Goal: Task Accomplishment & Management: Complete application form

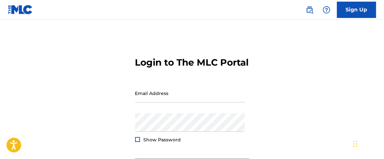
scroll to position [81, 0]
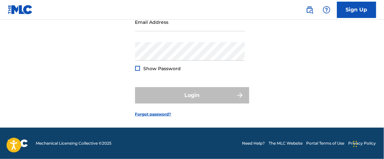
type input "[EMAIL_ADDRESS][DOMAIN_NAME]"
click at [192, 81] on form "Login to The MLC Portal Email Address [EMAIL_ADDRESS][DOMAIN_NAME] Password Sho…" at bounding box center [192, 46] width 114 height 163
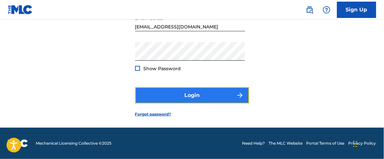
click at [191, 94] on button "Login" at bounding box center [192, 95] width 114 height 16
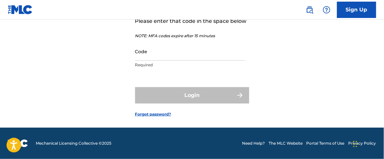
scroll to position [91, 0]
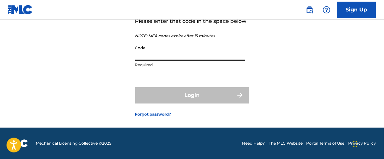
click at [166, 50] on input "Code" at bounding box center [190, 51] width 110 height 19
paste input "224989"
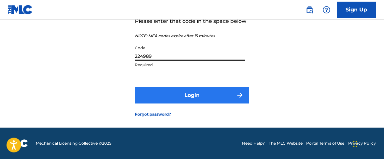
type input "224989"
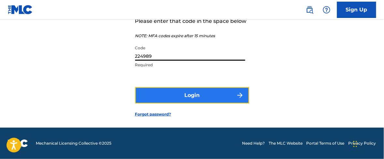
click at [189, 99] on button "Login" at bounding box center [192, 95] width 114 height 16
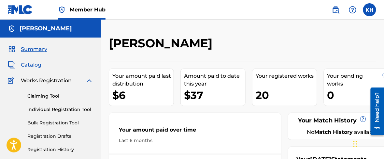
click at [35, 65] on span "Catalog" at bounding box center [31, 65] width 21 height 8
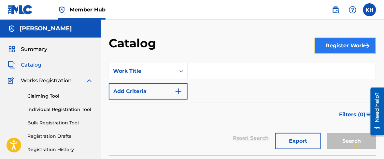
click at [360, 46] on button "Register Work" at bounding box center [346, 45] width 62 height 16
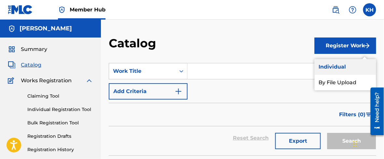
click at [326, 68] on link "Individual" at bounding box center [346, 67] width 62 height 16
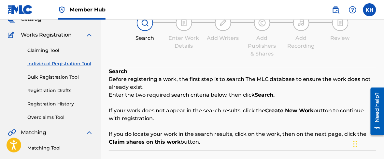
scroll to position [122, 0]
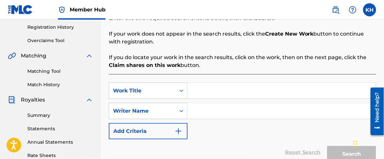
click at [222, 91] on input "Search Form" at bounding box center [282, 91] width 188 height 16
type input "Attractive"
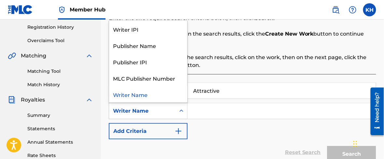
click at [179, 110] on icon "Search Form" at bounding box center [181, 111] width 7 height 7
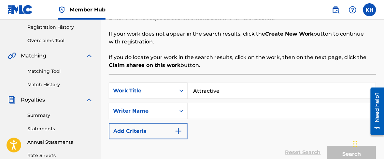
click at [220, 115] on input "Search Form" at bounding box center [282, 111] width 188 height 16
click at [223, 112] on input "Search Form" at bounding box center [282, 111] width 188 height 16
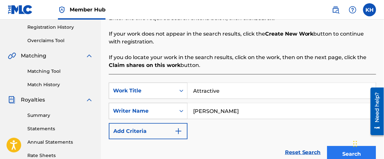
type input "[PERSON_NAME]"
click at [349, 152] on button "Search" at bounding box center [352, 154] width 49 height 16
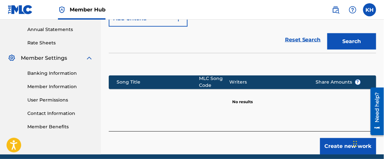
scroll to position [244, 0]
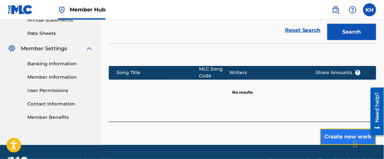
click at [345, 137] on button "Create new work" at bounding box center [348, 136] width 56 height 16
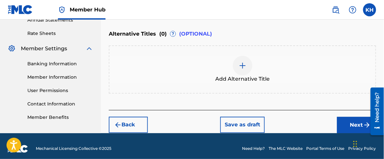
click at [245, 64] on img at bounding box center [243, 66] width 8 height 8
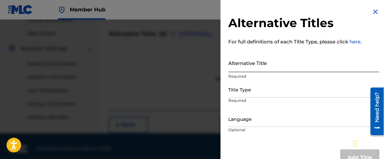
click at [259, 64] on input "Alternative Title" at bounding box center [304, 62] width 151 height 19
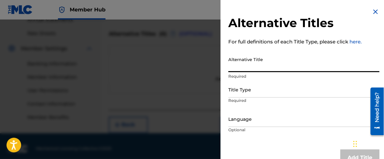
click at [374, 12] on img at bounding box center [376, 12] width 8 height 8
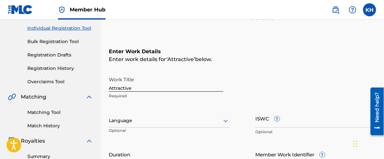
scroll to position [122, 0]
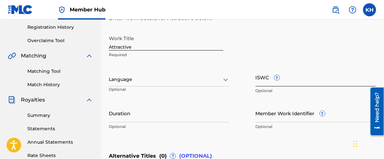
click at [292, 83] on input "ISWC ?" at bounding box center [316, 77] width 121 height 19
click at [271, 81] on input "ISWC ?" at bounding box center [316, 77] width 121 height 19
paste input "T-335.497.692-0"
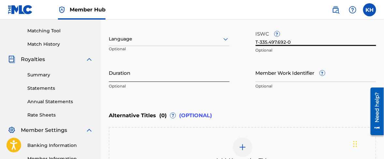
scroll to position [204, 0]
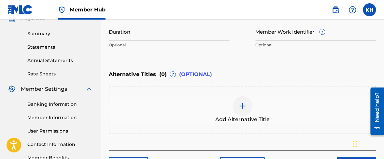
type input "T-335.497.692-0"
click at [242, 104] on img at bounding box center [243, 106] width 8 height 8
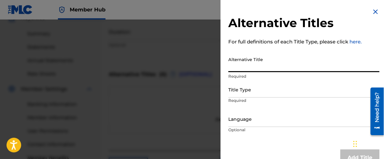
click at [243, 67] on input "Alternative Title" at bounding box center [304, 62] width 151 height 19
type input "ATTRACTIVE"
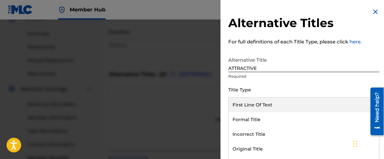
click at [244, 93] on div "11 results available. Use Up and Down to choose options, press Enter to select …" at bounding box center [304, 90] width 151 height 15
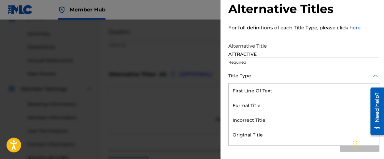
scroll to position [100, 0]
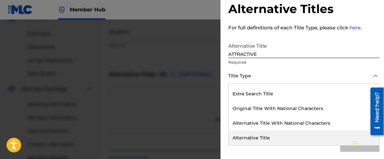
click at [254, 140] on div "Alternative Title" at bounding box center [304, 137] width 151 height 15
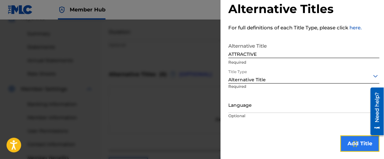
click at [346, 143] on button "Add Title" at bounding box center [360, 143] width 39 height 16
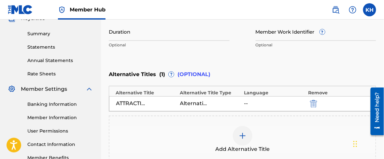
click at [242, 136] on img at bounding box center [243, 136] width 8 height 8
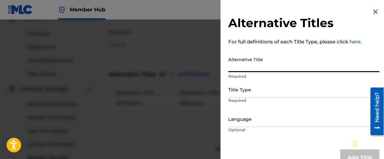
click at [241, 67] on input "Alternative Title" at bounding box center [304, 62] width 151 height 19
type input "Khalil (kH) - Attractive"
click at [258, 92] on div "Title Type" at bounding box center [304, 90] width 151 height 15
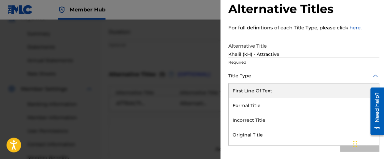
scroll to position [99, 0]
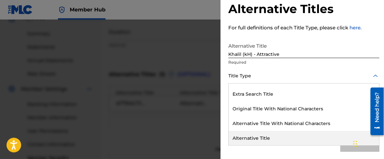
click at [263, 135] on div "Alternative Title" at bounding box center [304, 138] width 151 height 15
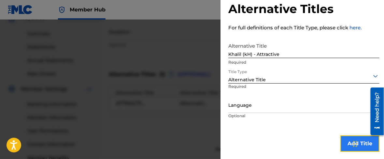
click at [345, 144] on button "Add Title" at bounding box center [360, 143] width 39 height 16
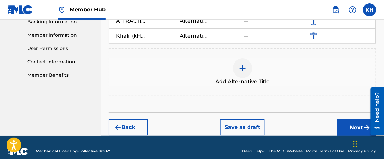
scroll to position [293, 0]
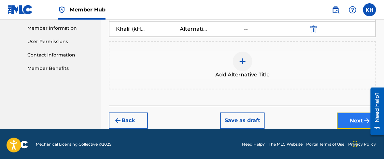
click at [360, 119] on button "Next" at bounding box center [356, 120] width 39 height 16
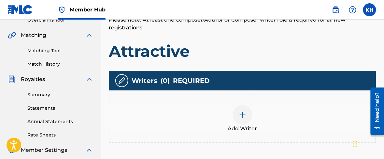
scroll to position [151, 0]
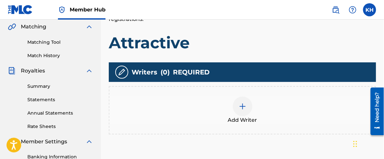
click at [244, 106] on img at bounding box center [243, 106] width 8 height 8
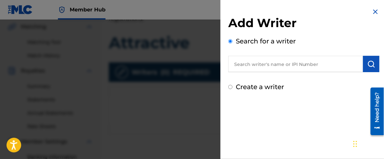
click at [262, 64] on input "text" at bounding box center [296, 64] width 135 height 16
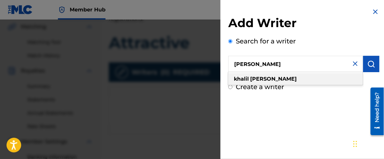
click at [273, 78] on strong "[PERSON_NAME]" at bounding box center [273, 79] width 47 height 6
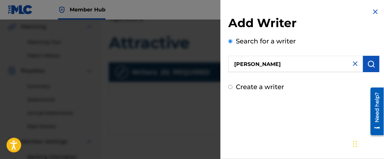
type input "[PERSON_NAME]"
click at [354, 65] on img at bounding box center [356, 64] width 8 height 8
click at [279, 66] on input "text" at bounding box center [296, 64] width 135 height 16
paste input "1256488226"
type input "1256488226"
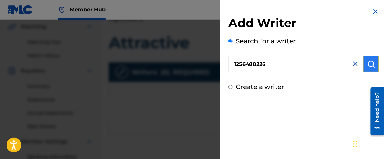
click at [374, 64] on button "submit" at bounding box center [372, 64] width 16 height 16
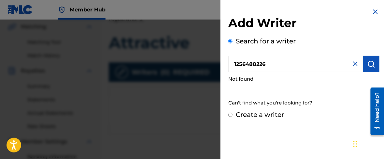
click at [278, 64] on input "1256488226" at bounding box center [296, 64] width 135 height 16
click at [353, 65] on img at bounding box center [356, 64] width 8 height 8
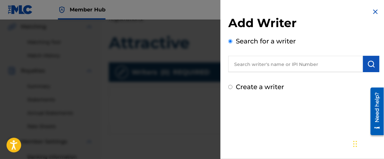
click at [282, 61] on input "text" at bounding box center [296, 64] width 135 height 16
paste input "1255983614"
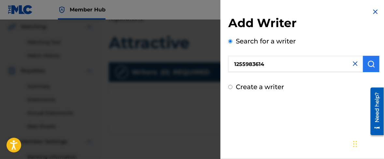
type input "1255983614"
click at [371, 66] on img "submit" at bounding box center [372, 64] width 8 height 8
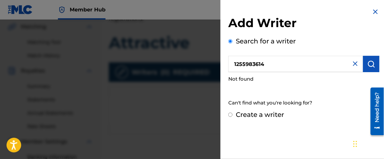
click at [353, 65] on img at bounding box center [356, 64] width 8 height 8
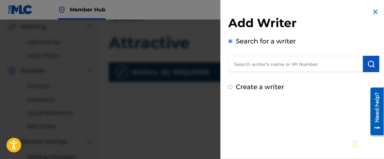
click at [262, 66] on input "text" at bounding box center [296, 64] width 135 height 16
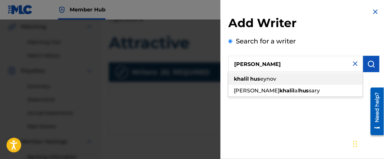
click at [261, 79] on span "eynov" at bounding box center [268, 79] width 16 height 6
type input "[PERSON_NAME]"
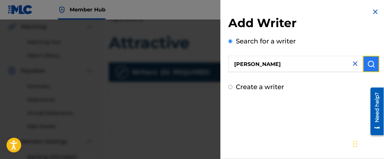
click at [370, 65] on img "submit" at bounding box center [372, 64] width 8 height 8
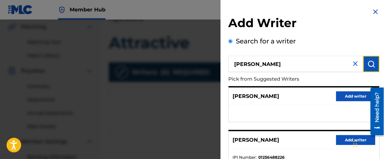
scroll to position [41, 0]
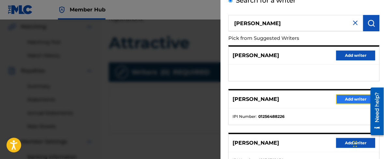
click at [350, 98] on button "Add writer" at bounding box center [355, 99] width 39 height 10
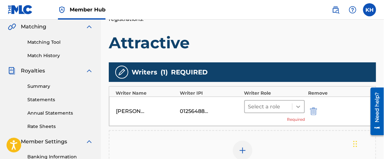
click at [296, 104] on icon at bounding box center [298, 106] width 7 height 7
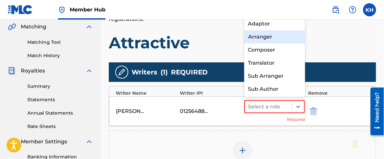
scroll to position [0, 0]
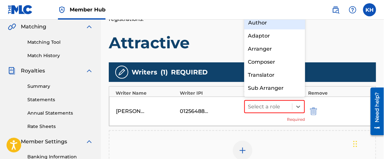
click at [277, 29] on div "Author" at bounding box center [275, 22] width 61 height 13
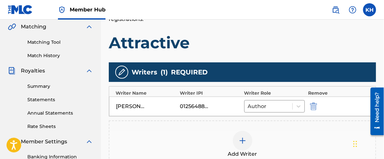
click at [242, 141] on img at bounding box center [243, 141] width 8 height 8
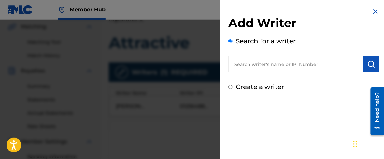
click at [265, 64] on input "text" at bounding box center [296, 64] width 135 height 16
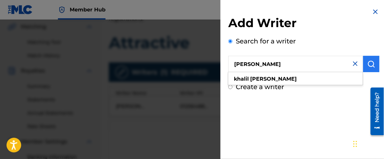
type input "[PERSON_NAME]"
drag, startPoint x: 363, startPoint y: 61, endPoint x: 364, endPoint y: 67, distance: 6.3
click at [364, 61] on button "submit" at bounding box center [372, 64] width 16 height 16
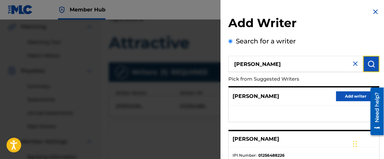
scroll to position [41, 0]
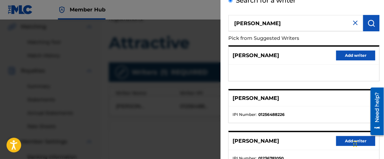
click at [354, 23] on img at bounding box center [356, 23] width 8 height 8
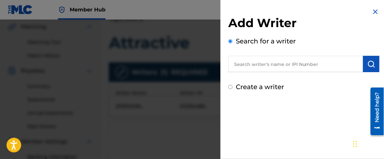
click at [373, 13] on img at bounding box center [376, 12] width 8 height 8
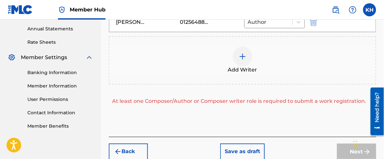
scroll to position [226, 0]
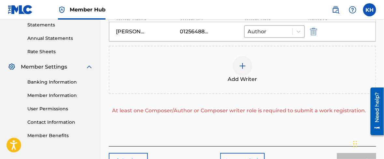
click at [244, 66] on img at bounding box center [243, 66] width 8 height 8
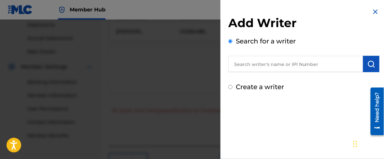
click at [372, 8] on img at bounding box center [376, 12] width 8 height 8
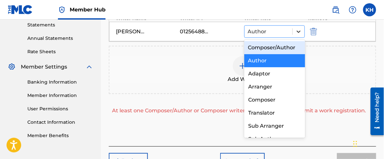
click at [299, 32] on icon at bounding box center [299, 32] width 4 height 2
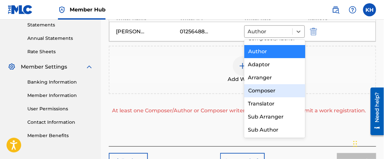
scroll to position [0, 0]
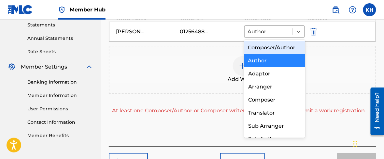
click at [283, 47] on div "Composer/Author" at bounding box center [275, 47] width 61 height 13
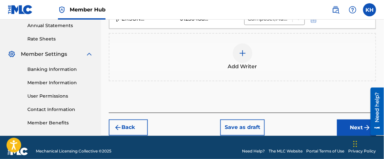
scroll to position [245, 0]
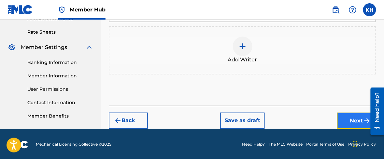
click at [347, 117] on button "Next" at bounding box center [356, 120] width 39 height 16
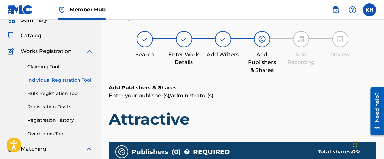
scroll to position [111, 0]
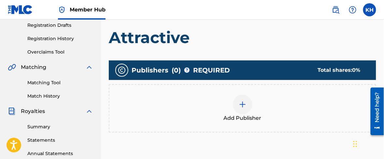
click at [243, 103] on img at bounding box center [243, 104] width 8 height 8
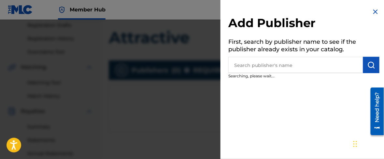
click at [266, 67] on input "text" at bounding box center [296, 65] width 135 height 16
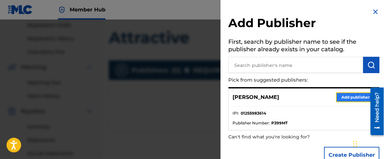
click at [341, 98] on button "Add publisher" at bounding box center [355, 97] width 39 height 10
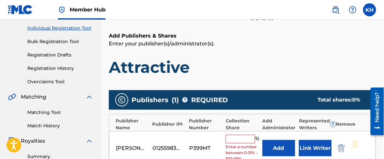
scroll to position [122, 0]
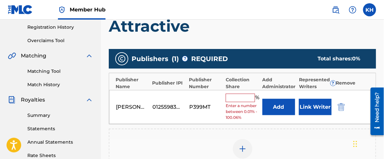
click at [241, 97] on input "text" at bounding box center [240, 98] width 29 height 8
type input "50"
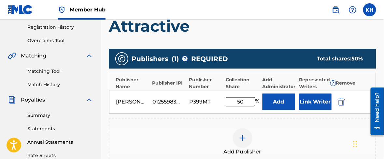
click at [283, 124] on div "Add Publisher" at bounding box center [243, 142] width 268 height 48
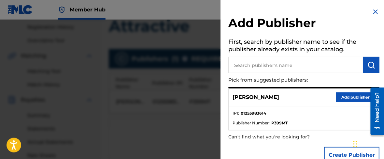
click at [372, 12] on img at bounding box center [376, 12] width 8 height 8
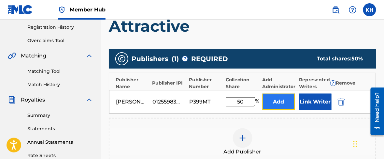
click at [284, 102] on button "Add" at bounding box center [279, 102] width 33 height 16
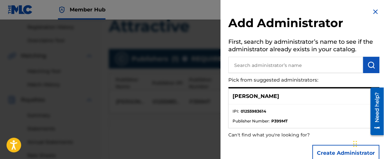
click at [311, 103] on div "[PERSON_NAME]" at bounding box center [304, 96] width 151 height 16
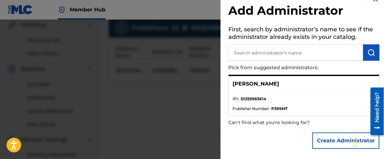
scroll to position [163, 0]
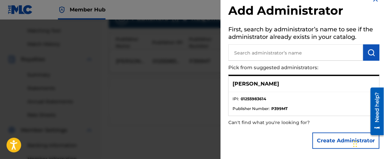
click at [310, 83] on div "[PERSON_NAME]" at bounding box center [304, 84] width 151 height 16
click at [294, 92] on ul "IPI : 01255983614 Publisher Number : P399MT" at bounding box center [304, 103] width 151 height 23
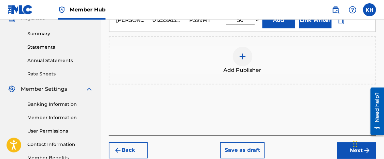
scroll to position [244, 0]
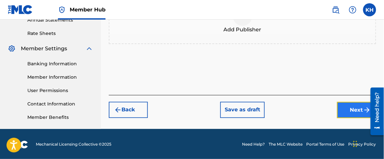
click at [344, 110] on button "Next" at bounding box center [356, 110] width 39 height 16
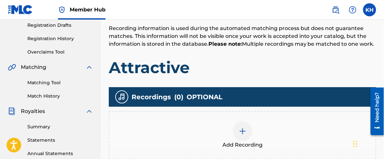
scroll to position [192, 0]
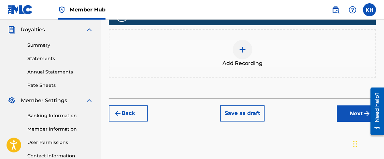
click at [245, 49] on img at bounding box center [243, 50] width 8 height 8
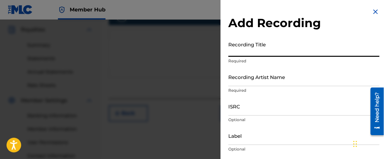
click at [269, 48] on input "Recording Title" at bounding box center [304, 47] width 151 height 19
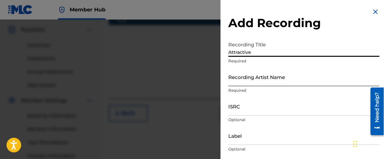
type input "Attractive"
click at [273, 79] on input "Recording Artist Name" at bounding box center [304, 76] width 151 height 19
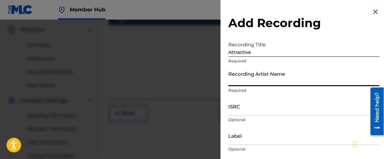
type input "Khalil (kH)"
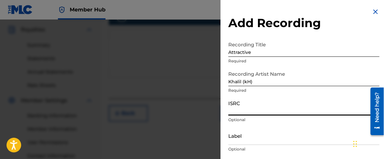
click at [269, 106] on input "ISRC" at bounding box center [304, 106] width 151 height 19
click at [257, 110] on input "ISRC" at bounding box center [304, 106] width 151 height 19
paste input "QZNJZ2580778"
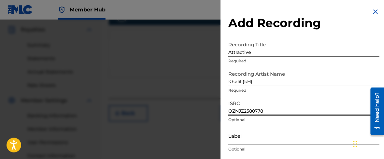
type input "QZNJZ2580778"
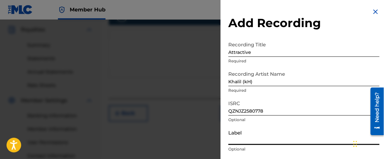
click at [247, 140] on input "Label" at bounding box center [304, 135] width 151 height 19
type input "Khalil (kH)"
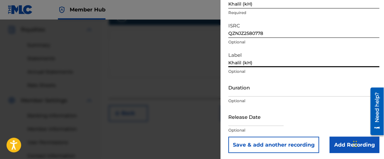
scroll to position [79, 0]
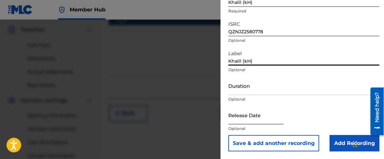
click at [262, 121] on input "text" at bounding box center [256, 115] width 55 height 19
select select "8"
select select "2025"
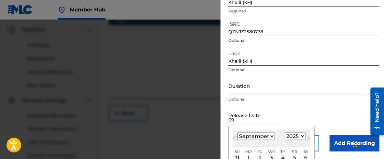
type input "09"
click at [269, 136] on select "January February March April May June July August September October November De…" at bounding box center [256, 135] width 37 height 7
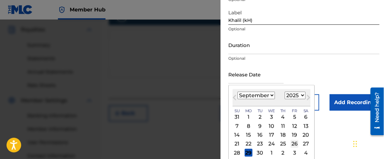
click at [297, 144] on div "26" at bounding box center [295, 144] width 8 height 8
type input "[DATE]"
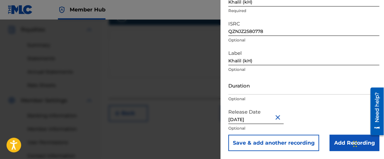
scroll to position [79, 0]
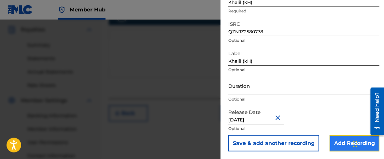
click at [336, 143] on input "Add Recording" at bounding box center [355, 143] width 50 height 16
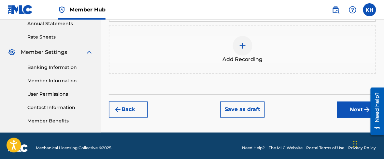
scroll to position [245, 0]
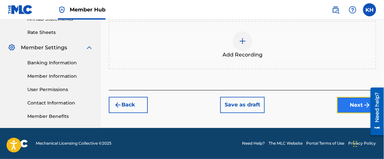
click at [345, 102] on button "Next" at bounding box center [356, 105] width 39 height 16
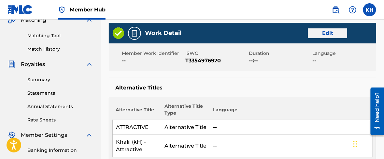
scroll to position [151, 0]
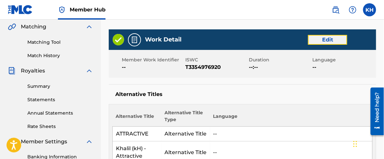
click at [332, 38] on button "Edit" at bounding box center [327, 40] width 39 height 10
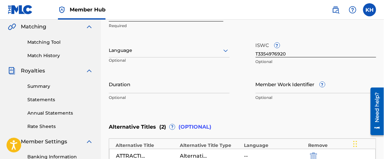
scroll to position [111, 0]
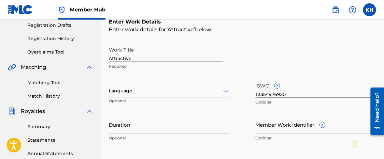
click at [221, 91] on div at bounding box center [169, 91] width 121 height 8
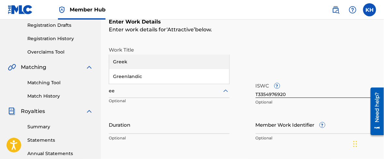
scroll to position [0, 0]
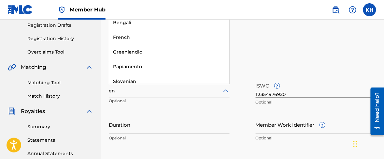
type input "eng"
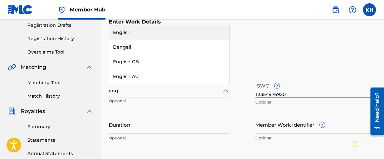
click at [139, 33] on div "English" at bounding box center [169, 32] width 120 height 15
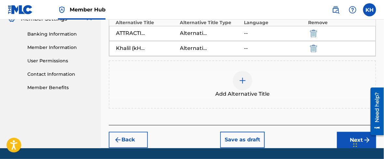
scroll to position [293, 0]
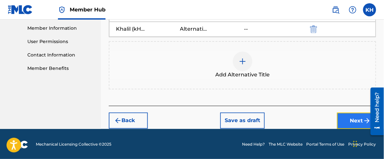
click at [350, 117] on button "Next" at bounding box center [356, 120] width 39 height 16
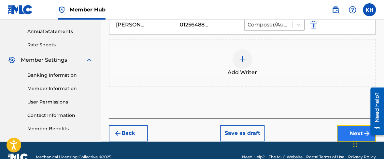
click at [348, 133] on button "Next" at bounding box center [356, 133] width 39 height 16
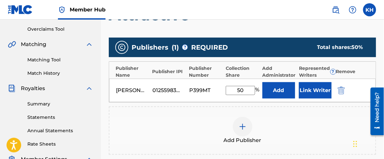
scroll to position [151, 0]
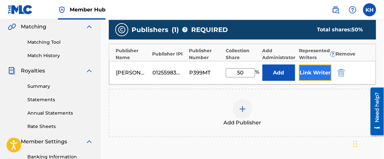
click at [316, 74] on button "Link Writer" at bounding box center [315, 73] width 33 height 16
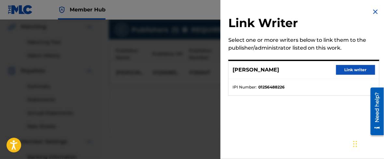
click at [284, 88] on strong "01256488226" at bounding box center [272, 87] width 26 height 6
click at [343, 71] on button "Link writer" at bounding box center [355, 70] width 39 height 10
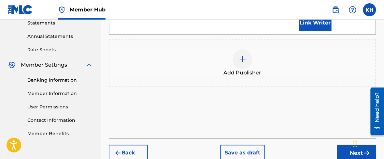
scroll to position [233, 0]
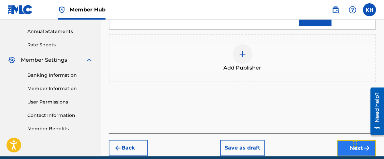
click at [343, 150] on button "Next" at bounding box center [356, 148] width 39 height 16
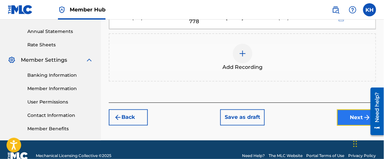
click at [354, 116] on button "Next" at bounding box center [356, 117] width 39 height 16
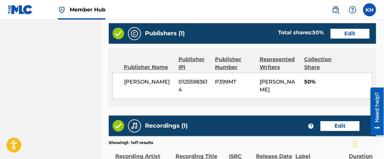
scroll to position [465, 0]
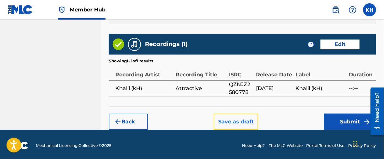
click at [247, 121] on button "Save as draft" at bounding box center [236, 121] width 45 height 16
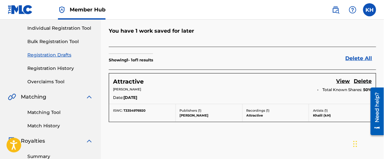
scroll to position [41, 0]
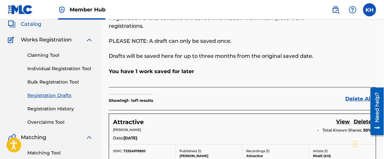
click at [35, 24] on span "Catalog" at bounding box center [31, 24] width 21 height 8
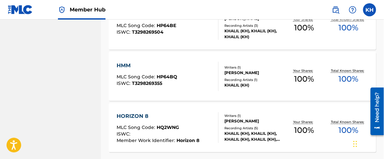
scroll to position [587, 0]
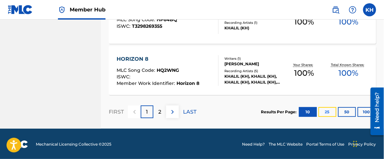
click at [330, 112] on button "25" at bounding box center [328, 112] width 18 height 10
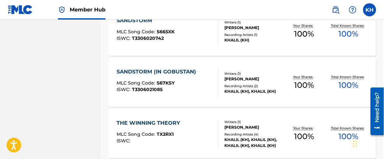
scroll to position [1096, 0]
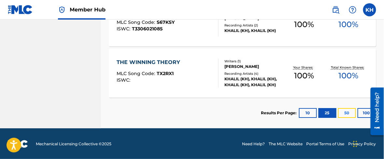
click at [349, 111] on button "50" at bounding box center [347, 113] width 18 height 10
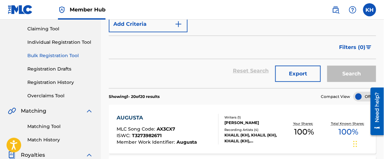
scroll to position [77, 0]
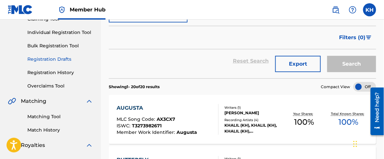
click at [62, 60] on link "Registration Drafts" at bounding box center [60, 59] width 66 height 7
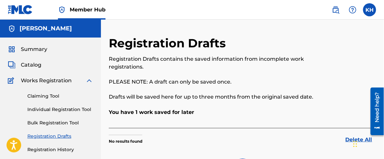
scroll to position [81, 0]
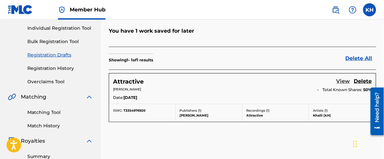
click at [342, 78] on link "View" at bounding box center [344, 81] width 14 height 9
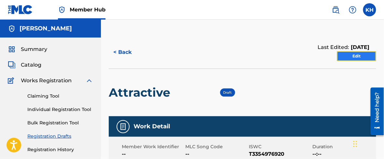
click at [350, 57] on link "Edit" at bounding box center [356, 56] width 39 height 10
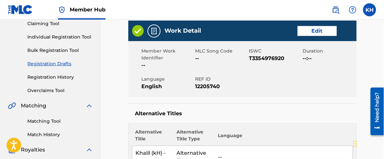
scroll to position [81, 0]
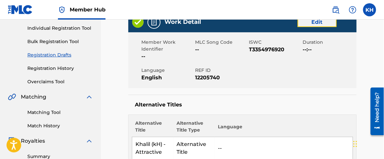
click at [311, 24] on link "Edit" at bounding box center [317, 22] width 39 height 10
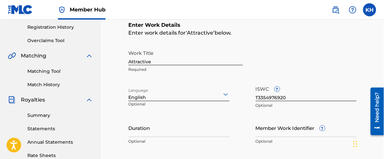
scroll to position [204, 0]
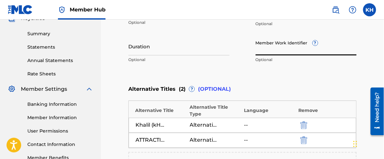
click at [295, 49] on input "Member Work Identifier ?" at bounding box center [306, 46] width 101 height 19
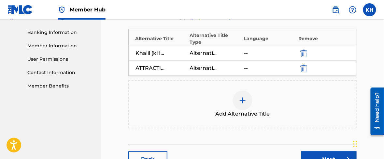
scroll to position [285, 0]
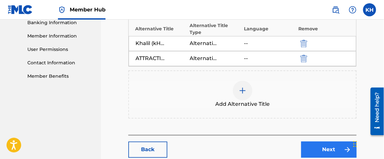
type input "Attractive"
click at [316, 142] on link "Next" at bounding box center [329, 149] width 55 height 16
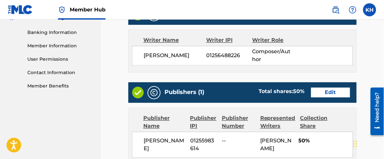
scroll to position [285, 0]
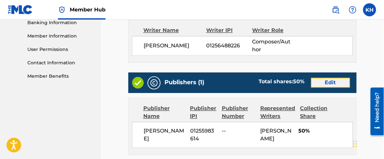
click at [329, 84] on link "Edit" at bounding box center [330, 83] width 39 height 10
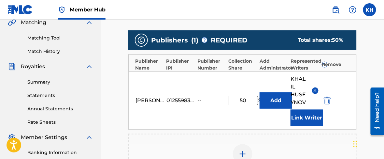
scroll to position [163, 0]
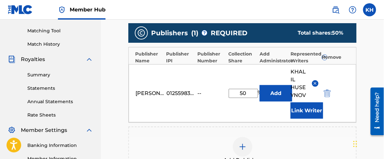
drag, startPoint x: 241, startPoint y: 91, endPoint x: 235, endPoint y: 91, distance: 5.9
click at [235, 91] on input "50" at bounding box center [243, 93] width 29 height 9
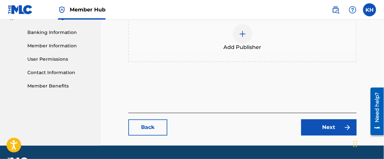
scroll to position [285, 0]
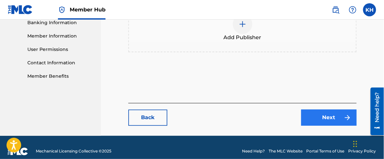
type input "100"
click at [323, 120] on link "Next" at bounding box center [329, 118] width 55 height 16
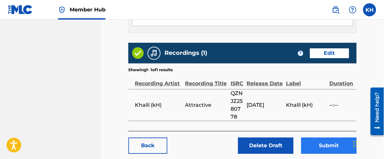
scroll to position [440, 0]
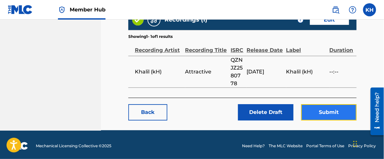
click at [321, 110] on button "Submit" at bounding box center [329, 112] width 55 height 16
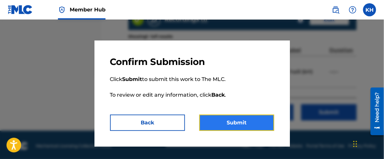
click at [255, 123] on button "Submit" at bounding box center [237, 122] width 75 height 16
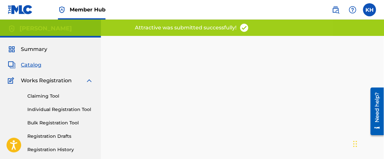
click at [264, 86] on div "Back Done" at bounding box center [242, 115] width 229 height 139
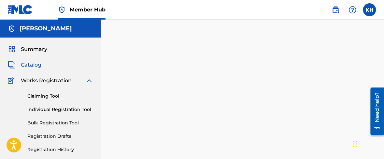
scroll to position [122, 0]
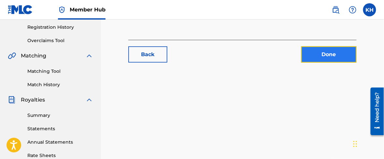
click at [326, 57] on link "Done" at bounding box center [329, 54] width 55 height 16
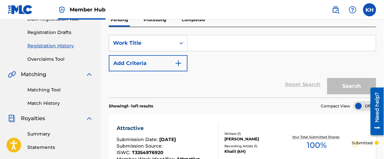
scroll to position [81, 0]
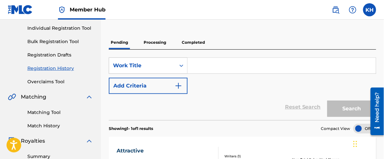
click at [155, 42] on p "Processing" at bounding box center [155, 43] width 26 height 14
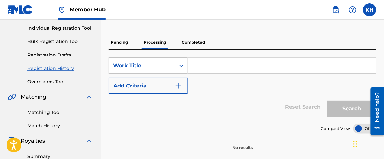
scroll to position [41, 0]
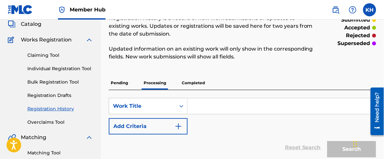
click at [197, 82] on p "Completed" at bounding box center [193, 83] width 27 height 14
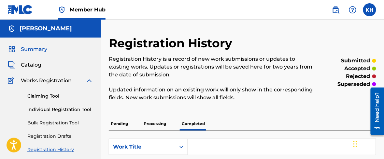
click at [33, 48] on span "Summary" at bounding box center [34, 49] width 26 height 8
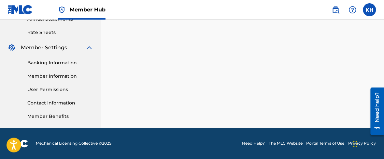
scroll to position [123, 0]
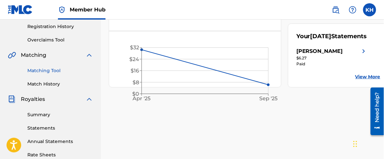
click at [53, 68] on link "Matching Tool" at bounding box center [60, 70] width 66 height 7
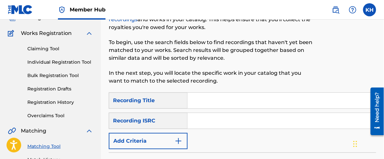
scroll to position [81, 0]
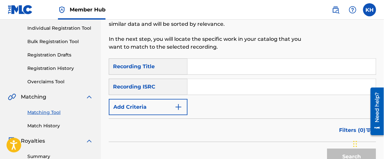
click at [205, 65] on input "Search Form" at bounding box center [282, 67] width 188 height 16
type input "Attractive"
click at [206, 89] on input "Search Form" at bounding box center [282, 87] width 188 height 16
paste input "QZNJZ2580778"
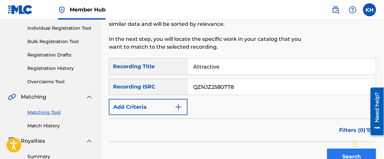
type input "QZNJZ2580778"
click at [342, 155] on button "Search" at bounding box center [352, 156] width 49 height 16
click at [173, 68] on div "SearchWithCriteria18feafa3-4075-4628-b041-3e76d005f2ed Recording Title Attracti…" at bounding box center [243, 66] width 268 height 16
type input "A"
type input "Sandstorm"
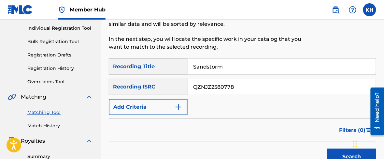
drag, startPoint x: 254, startPoint y: 90, endPoint x: 130, endPoint y: 92, distance: 124.2
click at [130, 92] on div "SearchWithCriteria7b65d02a-0c29-4d88-b8ae-85d63fc4eb39 Recording ISRC QZNJZ2580…" at bounding box center [243, 87] width 268 height 16
paste input "GLM2510779"
type input "QZGLM2510779"
click at [347, 154] on button "Search" at bounding box center [352, 156] width 49 height 16
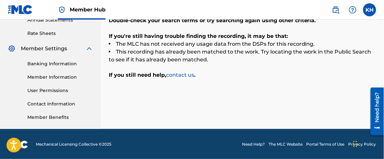
scroll to position [122, 0]
